Goal: Information Seeking & Learning: Learn about a topic

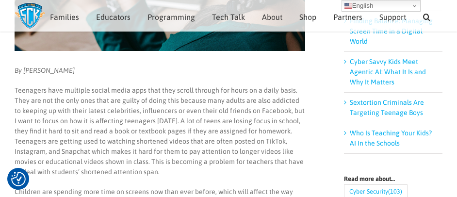
scroll to position [261, 0]
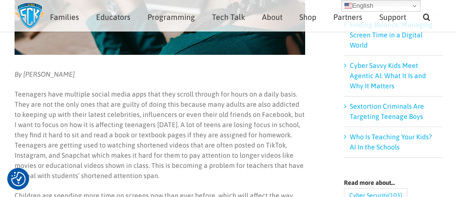
drag, startPoint x: 73, startPoint y: 73, endPoint x: 24, endPoint y: 73, distance: 49.1
click at [24, 73] on p "By Stephanie Olson" at bounding box center [160, 74] width 291 height 10
copy em "Stephanie Olson"
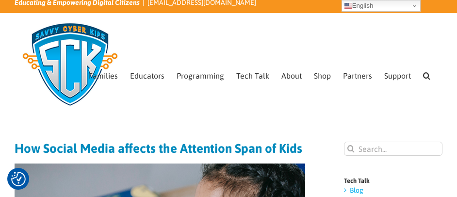
scroll to position [2, 0]
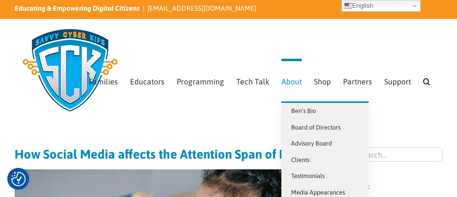
click at [282, 80] on span "About" at bounding box center [292, 82] width 20 height 8
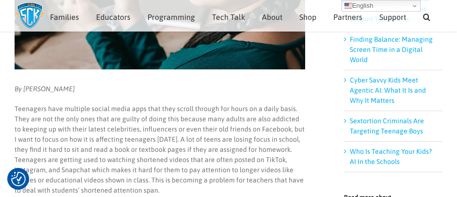
click at [89, 125] on p "Teenagers have multiple social media apps that they scroll through for hours on…" at bounding box center [160, 150] width 291 height 92
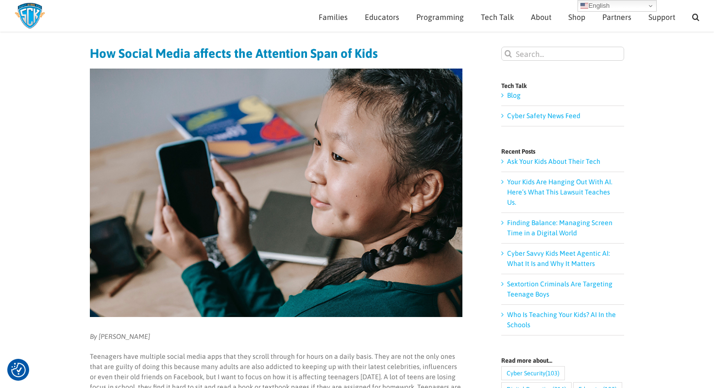
scroll to position [0, 0]
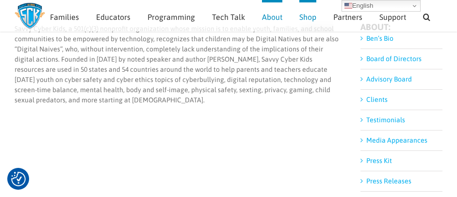
scroll to position [111, 0]
